Goal: Task Accomplishment & Management: Complete application form

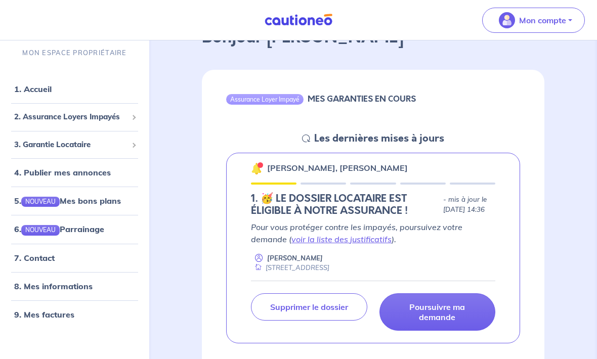
scroll to position [69, 0]
click at [546, 14] on p "Mon compte" at bounding box center [542, 20] width 47 height 12
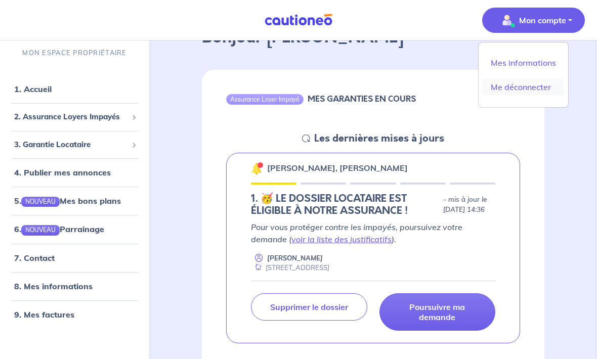
click at [531, 89] on link "Me déconnecter" at bounding box center [523, 87] width 81 height 16
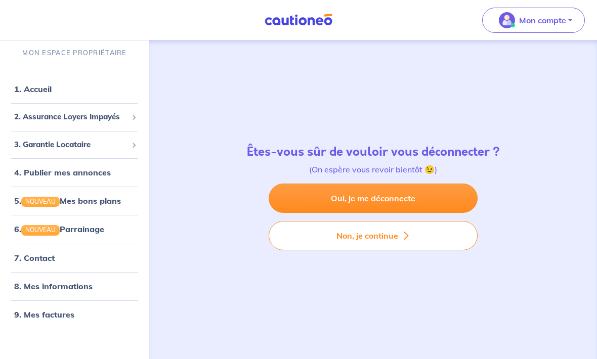
scroll to position [1, 0]
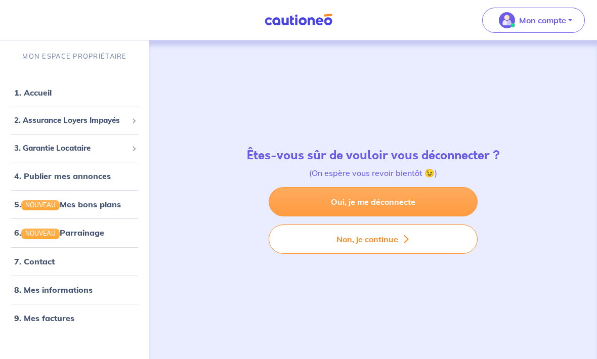
click at [446, 217] on link "Oui, je me déconnecte" at bounding box center [373, 201] width 209 height 29
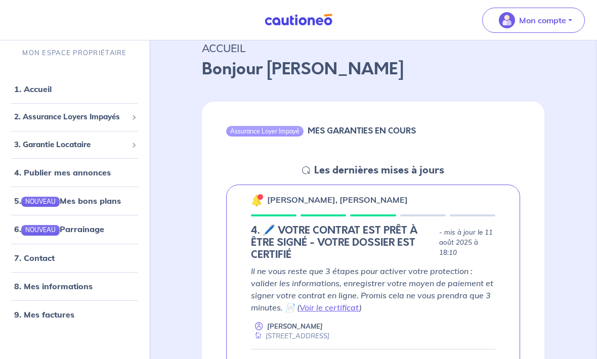
scroll to position [39, 0]
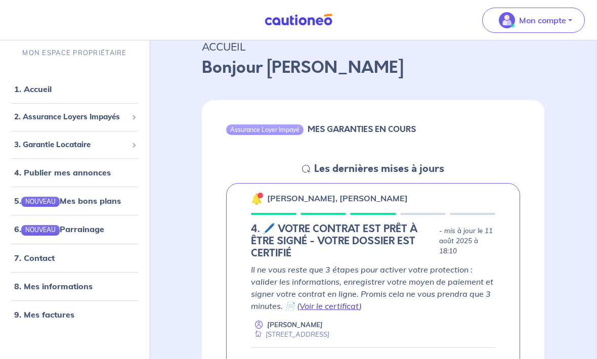
click at [336, 308] on link "Voir le certificat" at bounding box center [330, 306] width 60 height 10
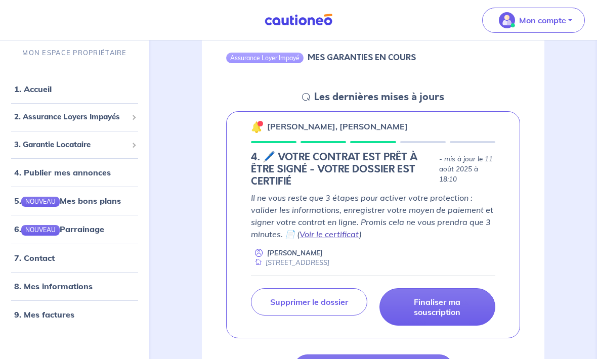
scroll to position [117, 0]
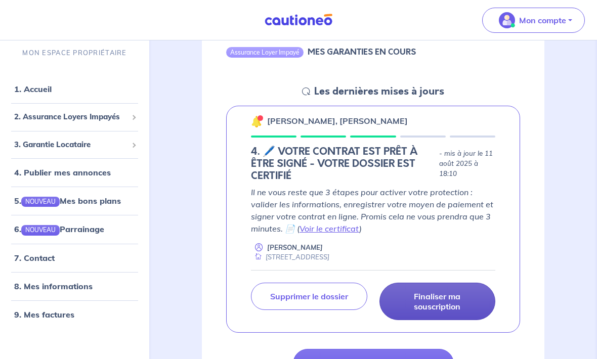
click at [458, 302] on p "Finaliser ma souscription" at bounding box center [437, 301] width 91 height 20
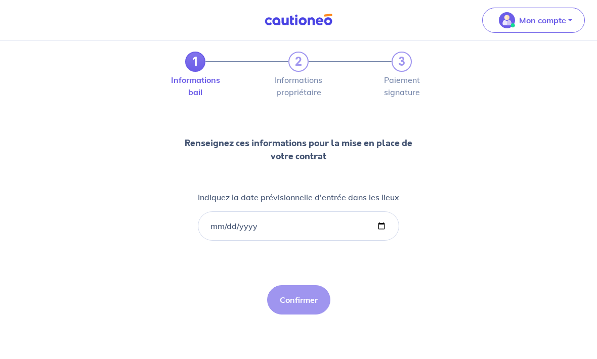
scroll to position [4, 0]
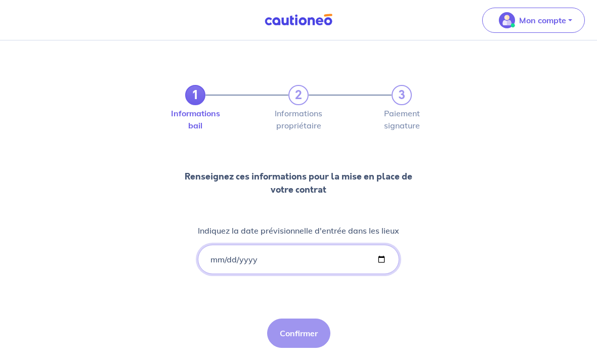
click at [340, 256] on input "Indiquez la date prévisionnelle d'entrée dans les lieux" at bounding box center [298, 259] width 201 height 29
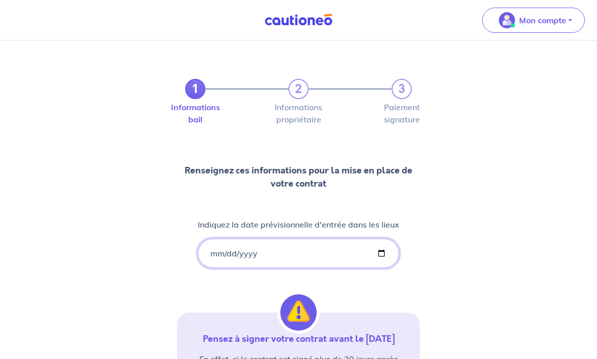
scroll to position [0, 0]
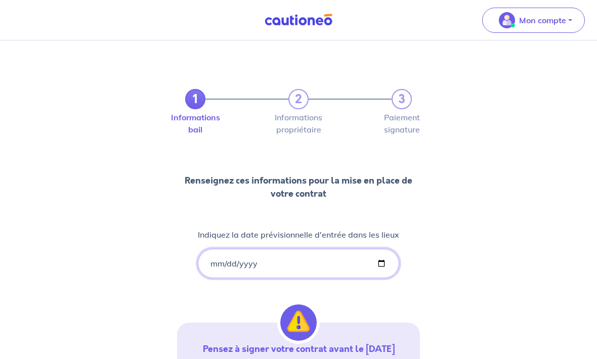
click at [312, 263] on input "2025-08-11" at bounding box center [298, 263] width 201 height 29
type input "2025-08-26"
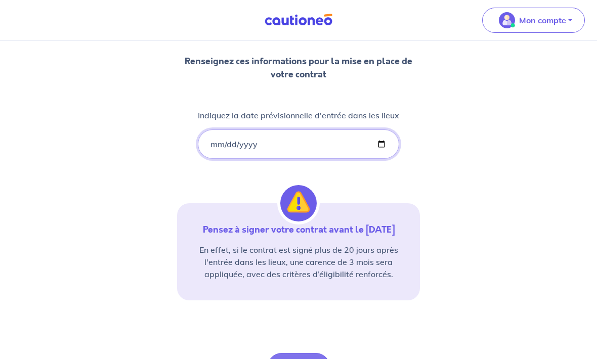
scroll to position [154, 0]
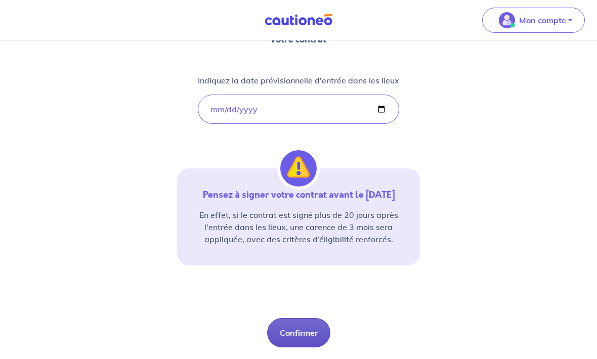
click at [305, 332] on button "Confirmer" at bounding box center [298, 333] width 63 height 29
select select "FR"
